Goal: Information Seeking & Learning: Learn about a topic

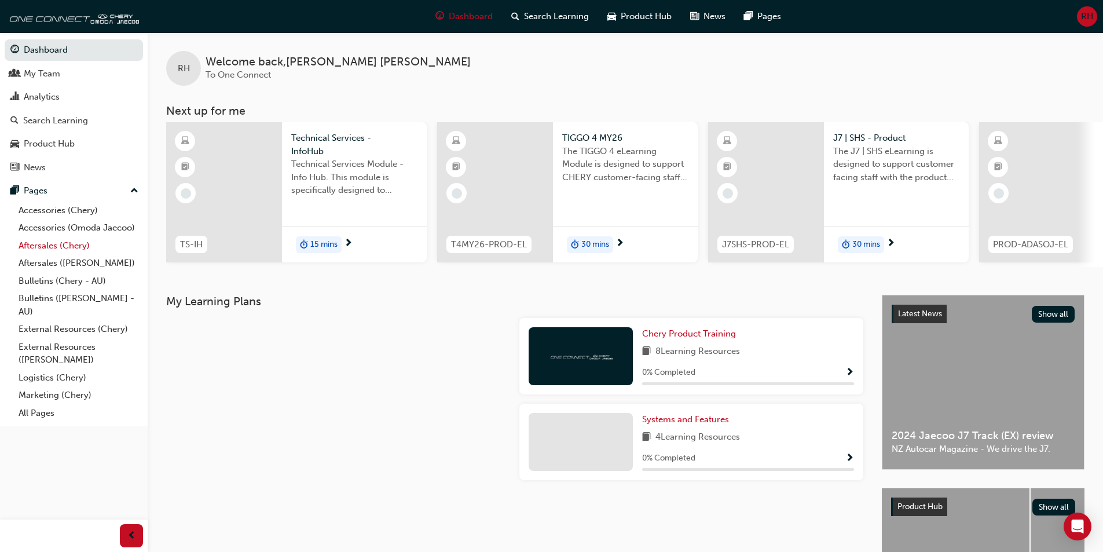
click at [74, 248] on link "Aftersales (Chery)" at bounding box center [78, 246] width 129 height 18
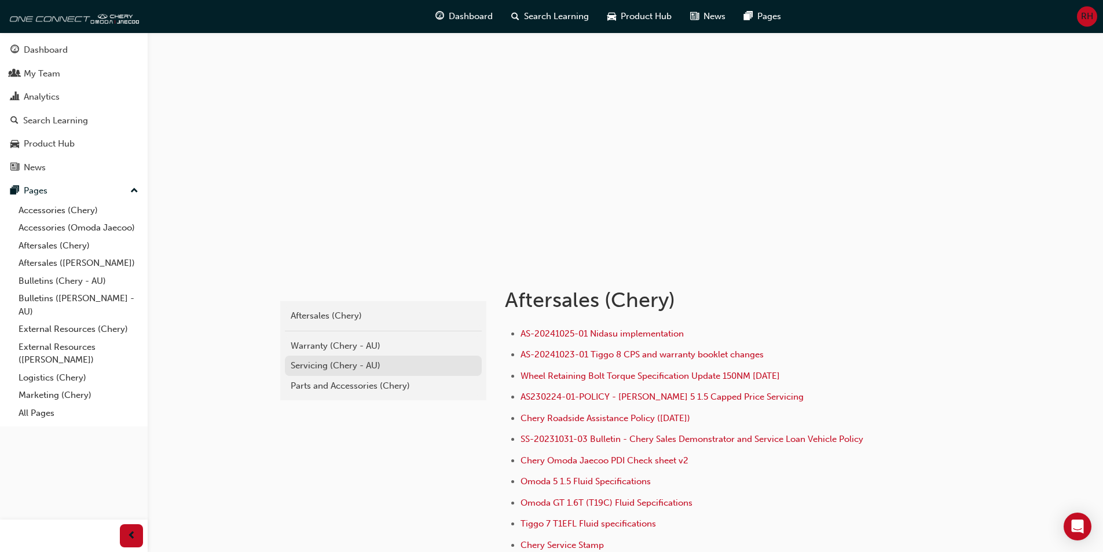
click at [356, 360] on div "Servicing (Chery - AU)" at bounding box center [383, 365] width 185 height 13
click at [349, 350] on div "Warranty (Chery - AU)" at bounding box center [383, 345] width 185 height 13
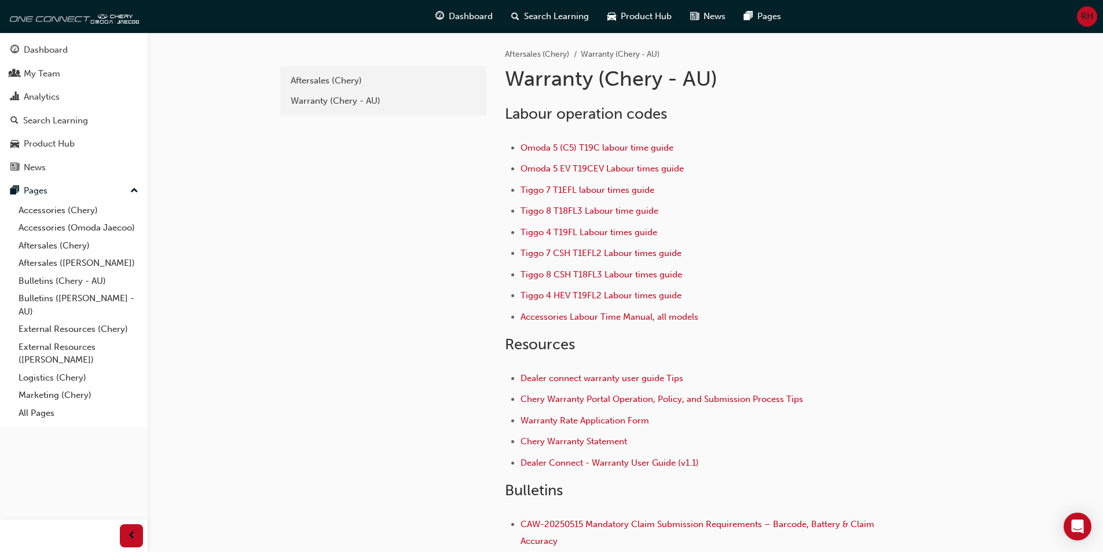
scroll to position [58, 0]
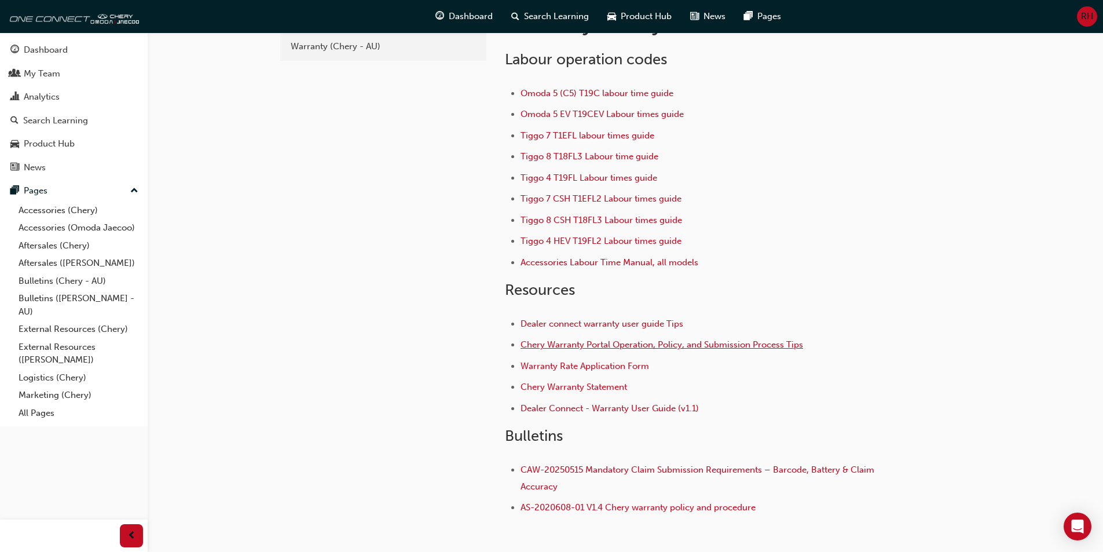
click at [757, 342] on span "Chery Warranty Portal Operation, Policy, and Submission Process Tips" at bounding box center [661, 344] width 283 height 10
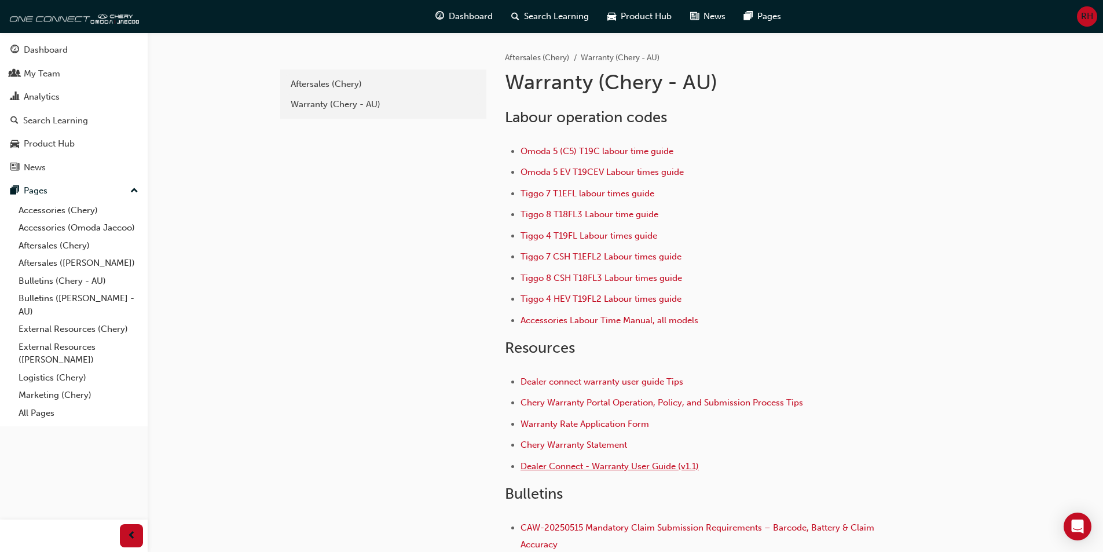
click at [653, 463] on span "Dealer Connect - Warranty User Guide (v1.1)" at bounding box center [609, 466] width 178 height 10
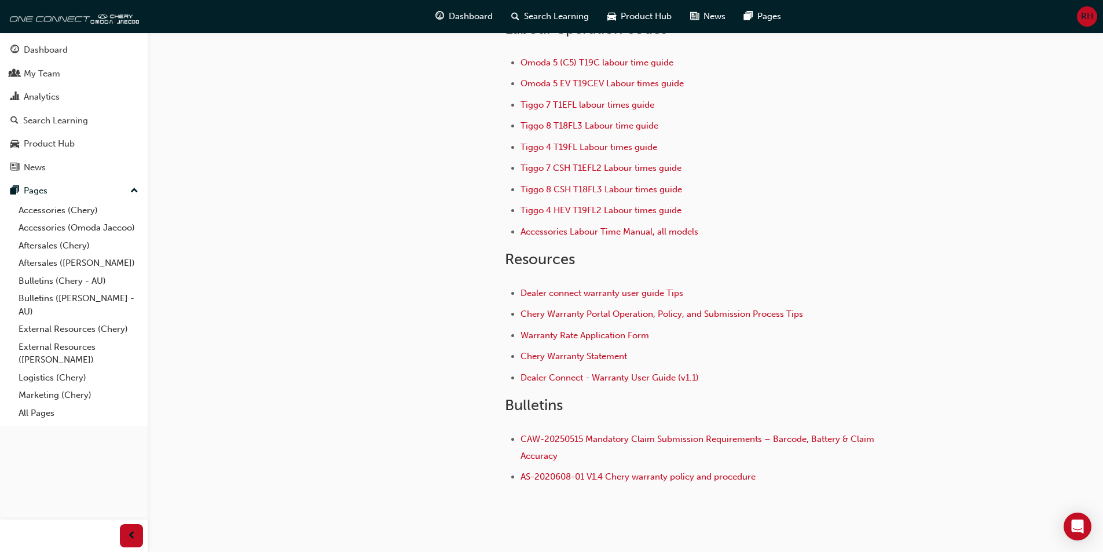
scroll to position [116, 0]
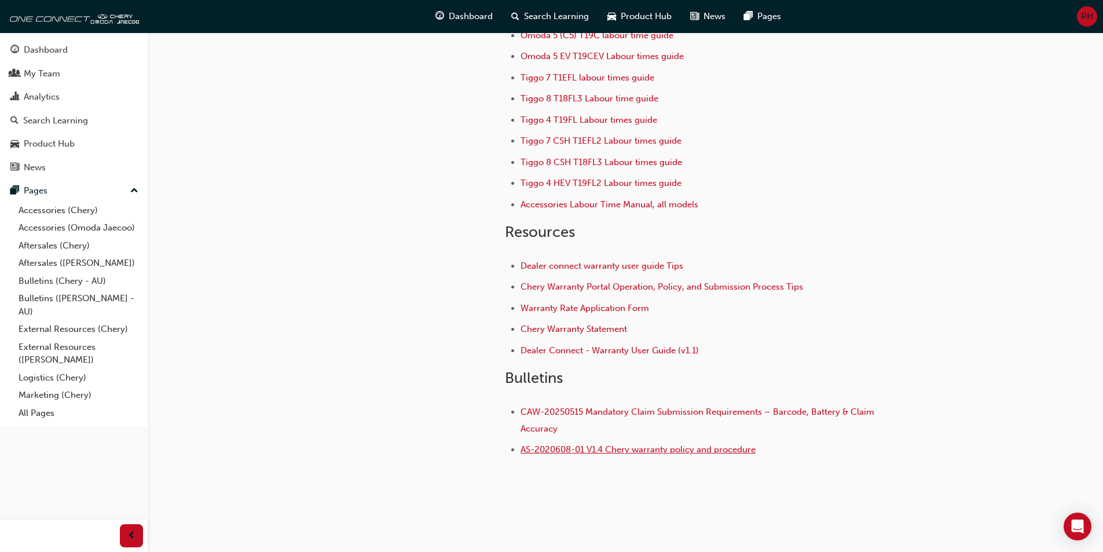
click at [723, 452] on span "AS-2020608-01 V1.4 Chery warranty policy and procedure" at bounding box center [637, 449] width 235 height 10
